Goal: Information Seeking & Learning: Learn about a topic

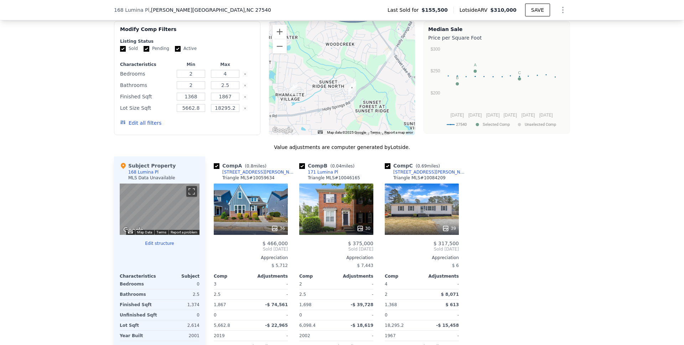
scroll to position [576, 0]
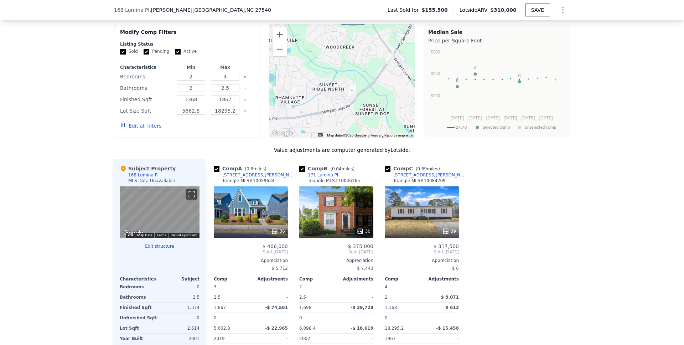
click at [338, 210] on div "30" at bounding box center [336, 211] width 74 height 51
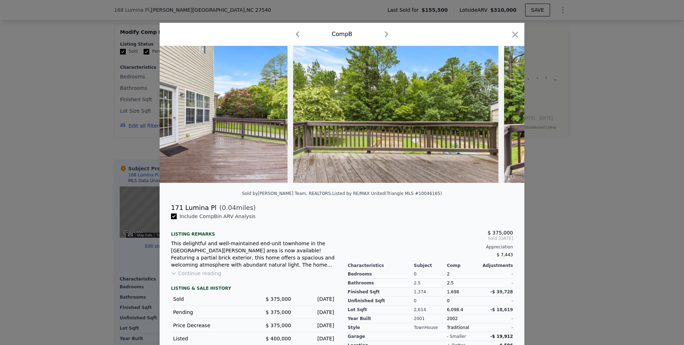
scroll to position [0, 5972]
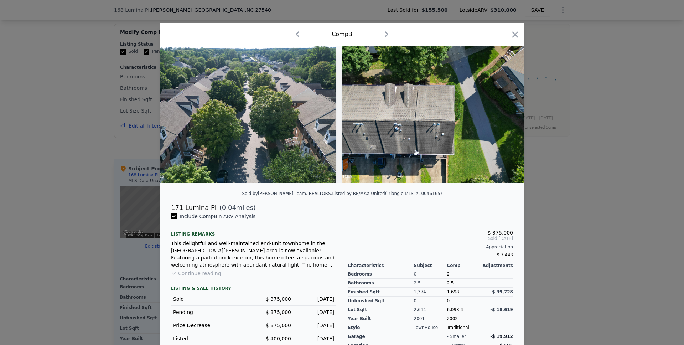
click at [588, 184] on div at bounding box center [342, 172] width 684 height 345
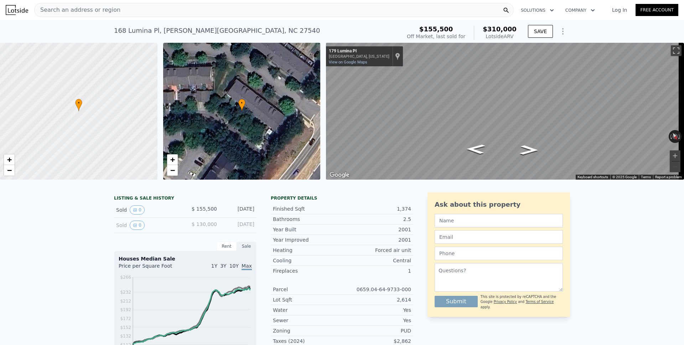
click at [269, 16] on div "Search an address or region" at bounding box center [273, 10] width 479 height 14
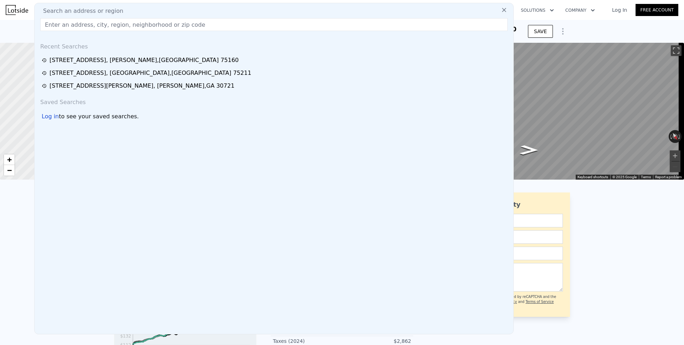
click at [266, 12] on div "Search an address or region" at bounding box center [273, 11] width 473 height 9
click at [234, 19] on input "text" at bounding box center [273, 24] width 467 height 13
click at [230, 25] on input "text" at bounding box center [273, 24] width 467 height 13
paste input "[STREET_ADDRESS]"
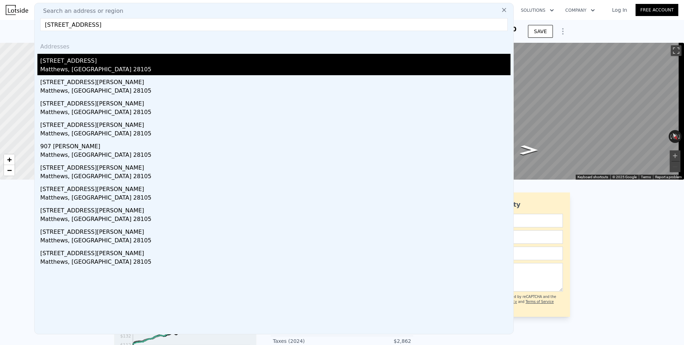
type input "[STREET_ADDRESS]"
click at [119, 69] on div "Matthews, [GEOGRAPHIC_DATA] 28105" at bounding box center [275, 70] width 470 height 10
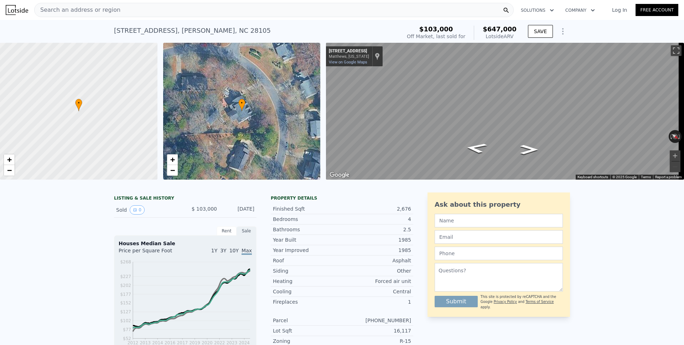
drag, startPoint x: 140, startPoint y: 20, endPoint x: 140, endPoint y: 11, distance: 8.6
click at [140, 20] on div "[STREET_ADDRESS] Sold [DATE] for $103k (~ARV $647k ) $103,000 Off Market, last …" at bounding box center [342, 31] width 456 height 23
click at [140, 10] on div "Search an address or region" at bounding box center [273, 10] width 479 height 14
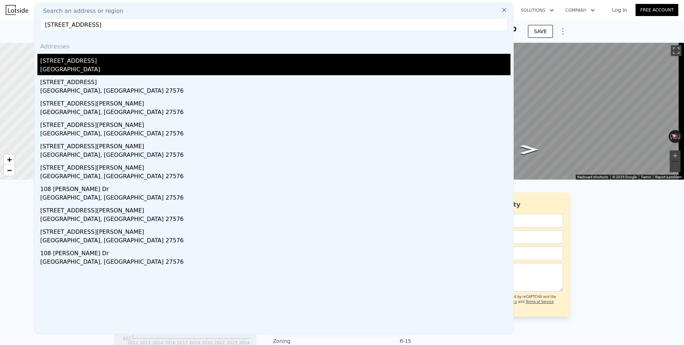
type input "[STREET_ADDRESS]"
click at [104, 63] on div "[STREET_ADDRESS]" at bounding box center [275, 59] width 470 height 11
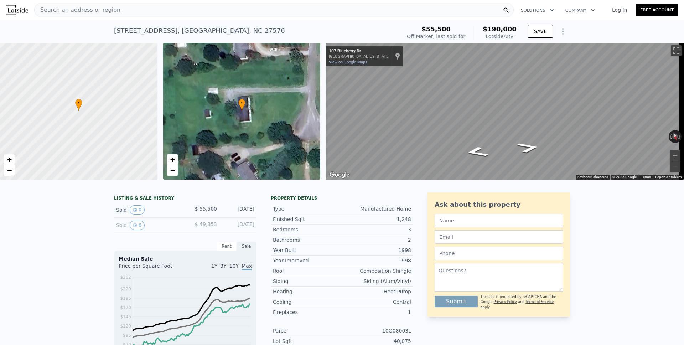
click at [129, 9] on div "Search an address or region" at bounding box center [273, 10] width 479 height 14
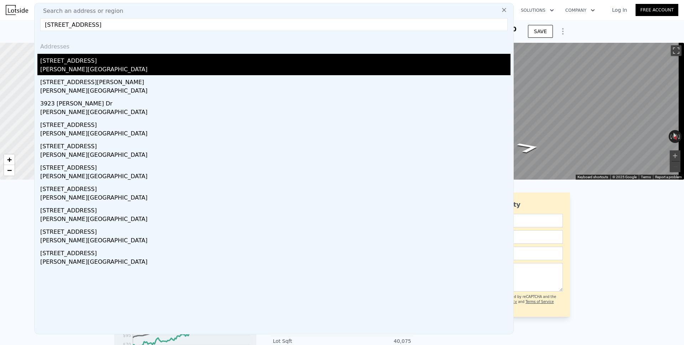
type input "[STREET_ADDRESS]"
click at [91, 63] on div "[STREET_ADDRESS]" at bounding box center [275, 59] width 470 height 11
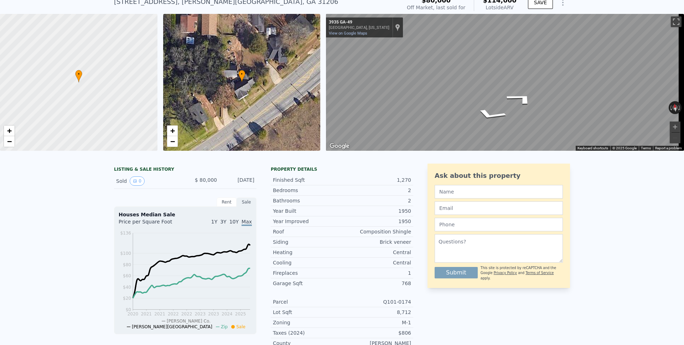
scroll to position [2, 0]
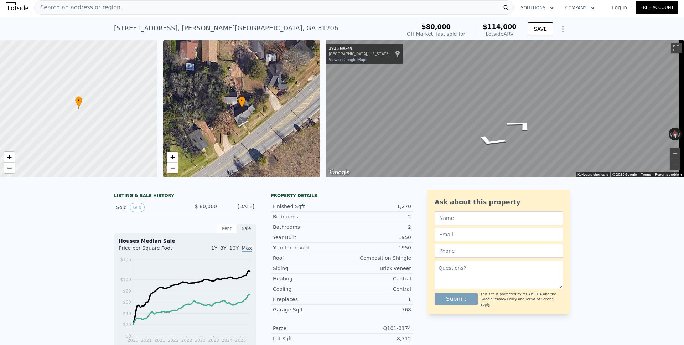
drag, startPoint x: 201, startPoint y: 18, endPoint x: 186, endPoint y: 11, distance: 16.6
click at [201, 18] on div "[STREET_ADDRESS][PERSON_NAME] Sold [DATE] for $80k (~ARV $114k ) $80,000 Off Ma…" at bounding box center [342, 28] width 456 height 23
click at [186, 11] on div "Search an address or region" at bounding box center [273, 7] width 479 height 14
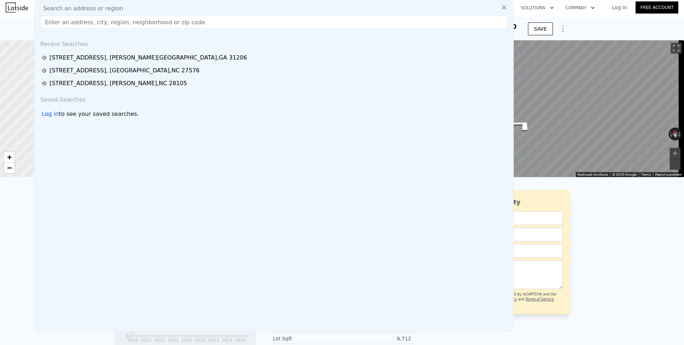
click at [184, 9] on div "Search an address or region" at bounding box center [273, 8] width 473 height 9
click at [164, 26] on input "text" at bounding box center [273, 22] width 467 height 13
paste input "[STREET_ADDRESS]"
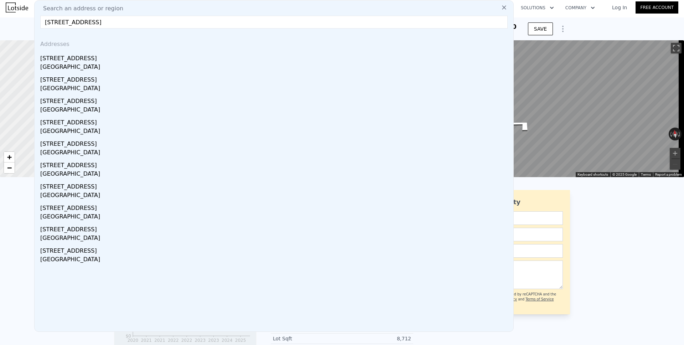
type input "[STREET_ADDRESS]"
click at [119, 63] on div "[GEOGRAPHIC_DATA]" at bounding box center [275, 68] width 470 height 10
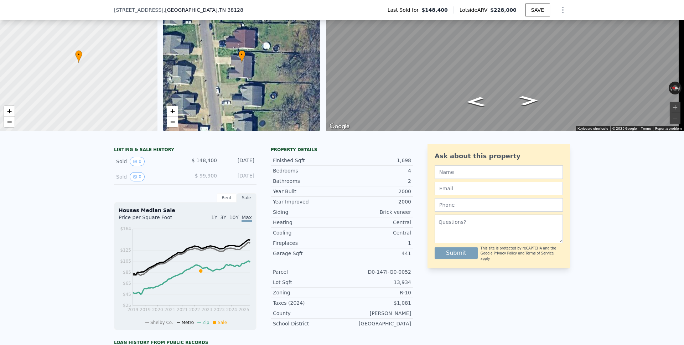
scroll to position [6, 0]
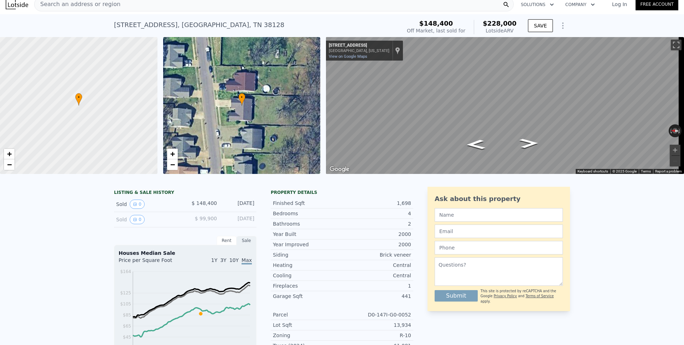
click at [231, 1] on div "Search an address or region" at bounding box center [273, 4] width 479 height 14
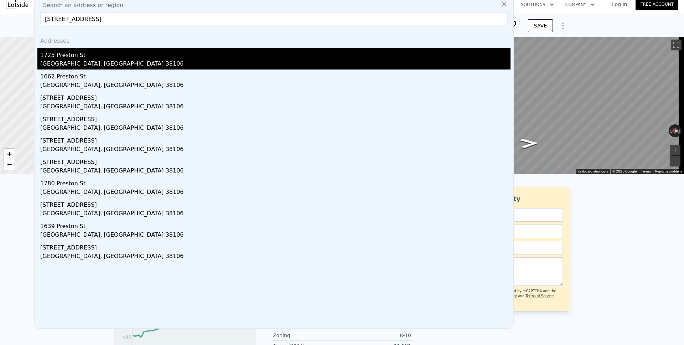
type input "[STREET_ADDRESS]"
click at [100, 54] on div "1725 Preston St" at bounding box center [275, 53] width 470 height 11
